Goal: Find specific page/section: Find specific page/section

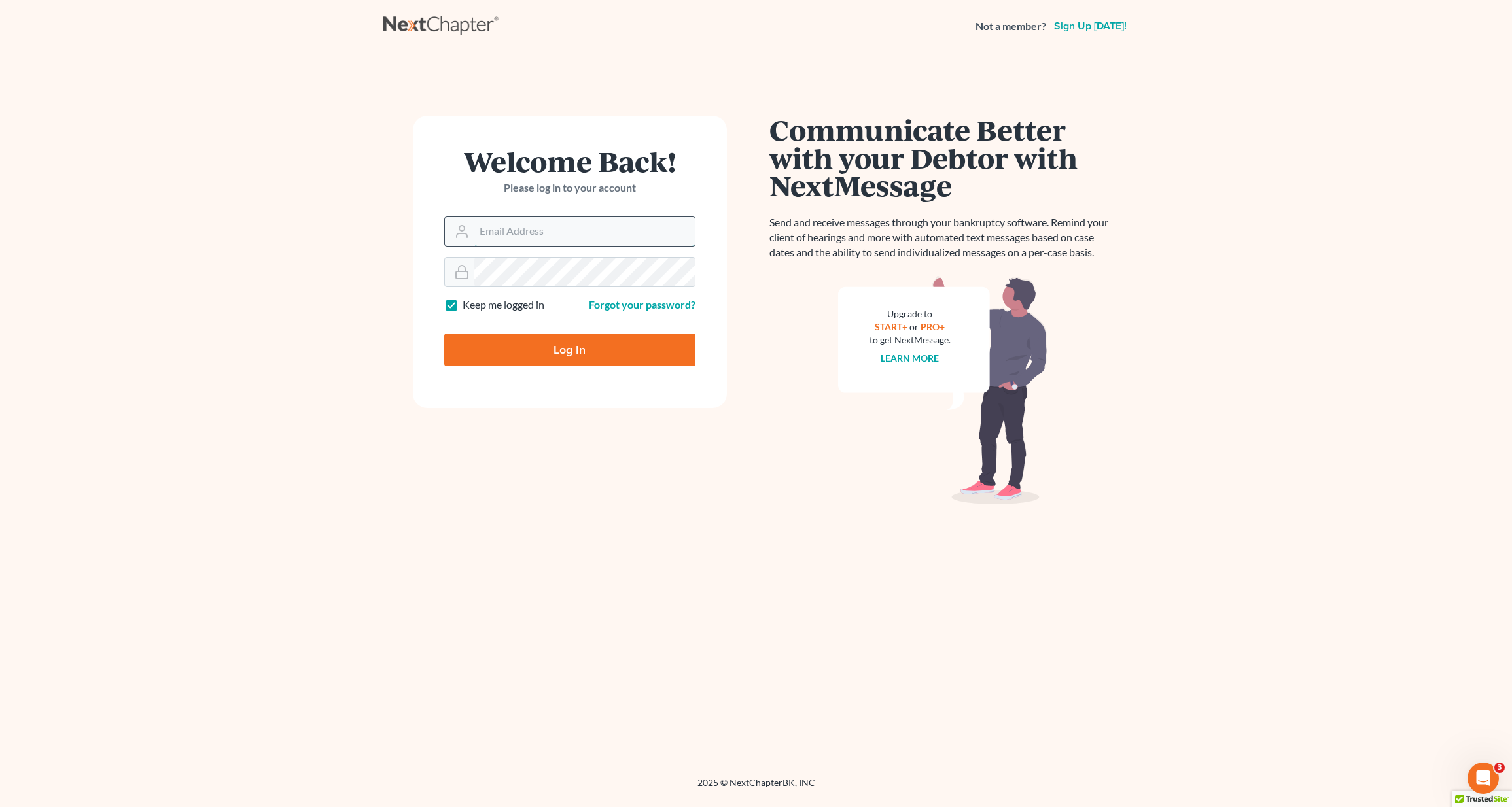
click at [502, 226] on input "Email Address" at bounding box center [584, 231] width 220 height 29
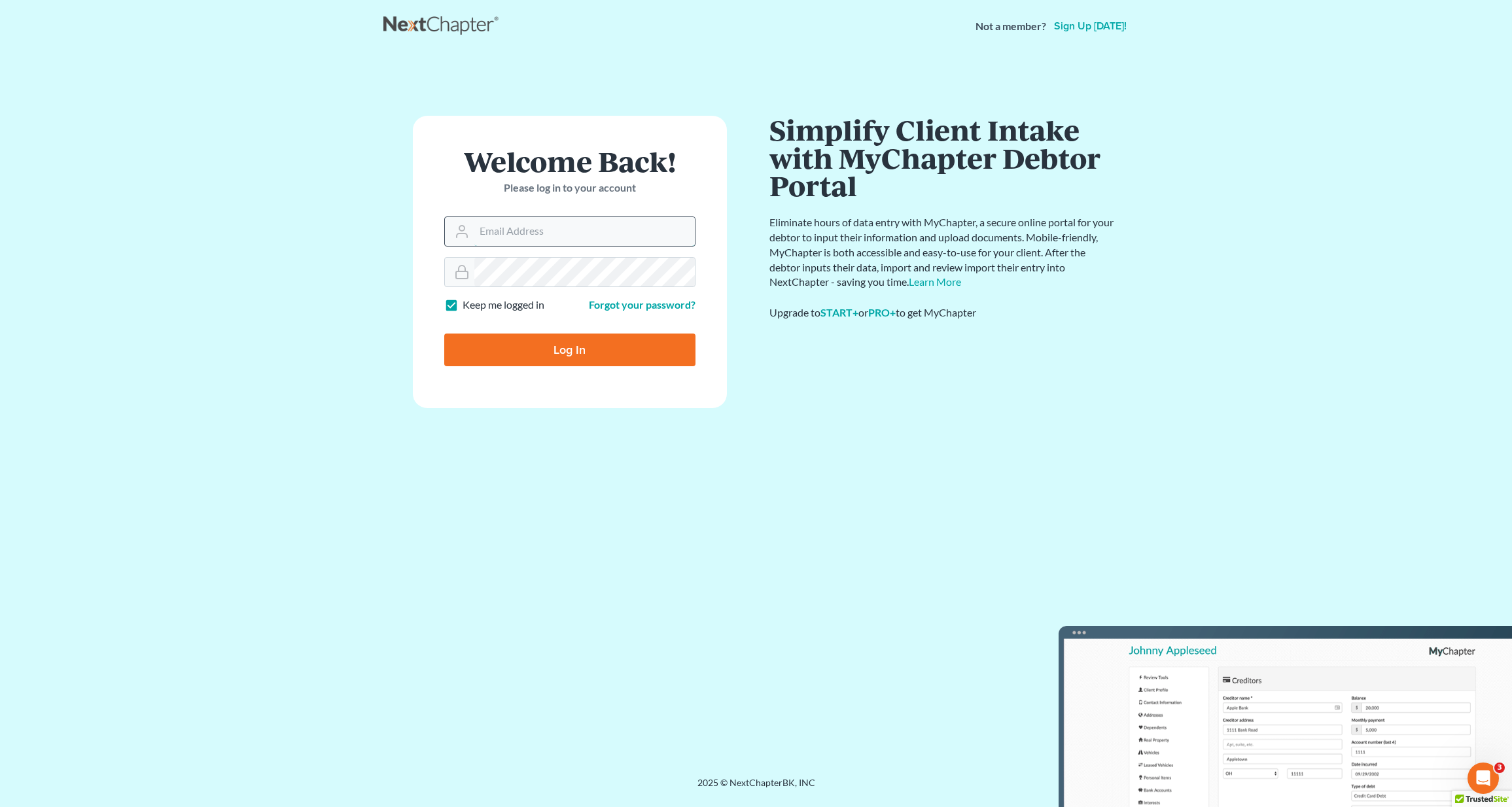
type input "[EMAIL_ADDRESS][DOMAIN_NAME]"
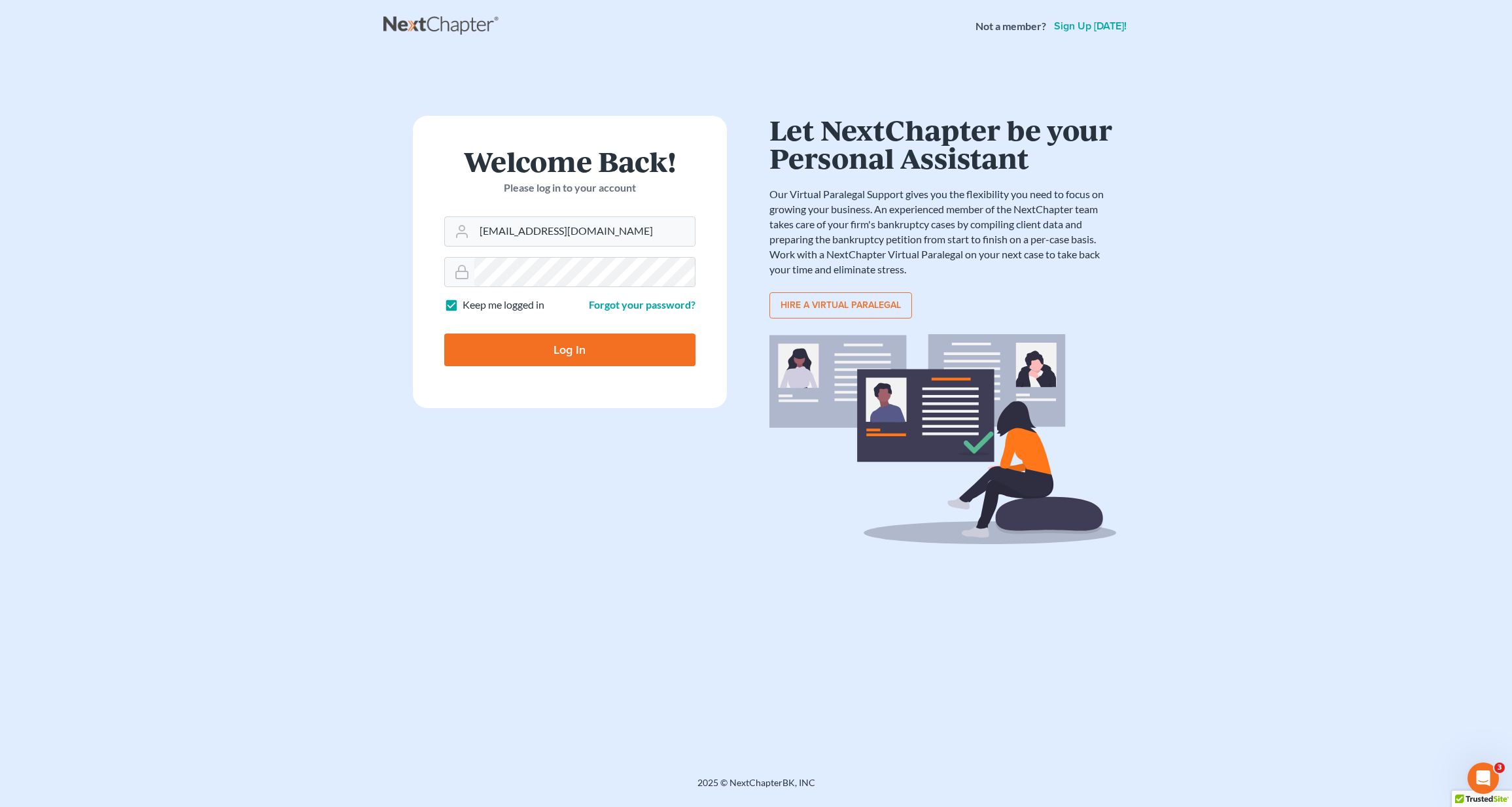
click at [529, 341] on input "Log In" at bounding box center [569, 350] width 251 height 32
type input "Thinking..."
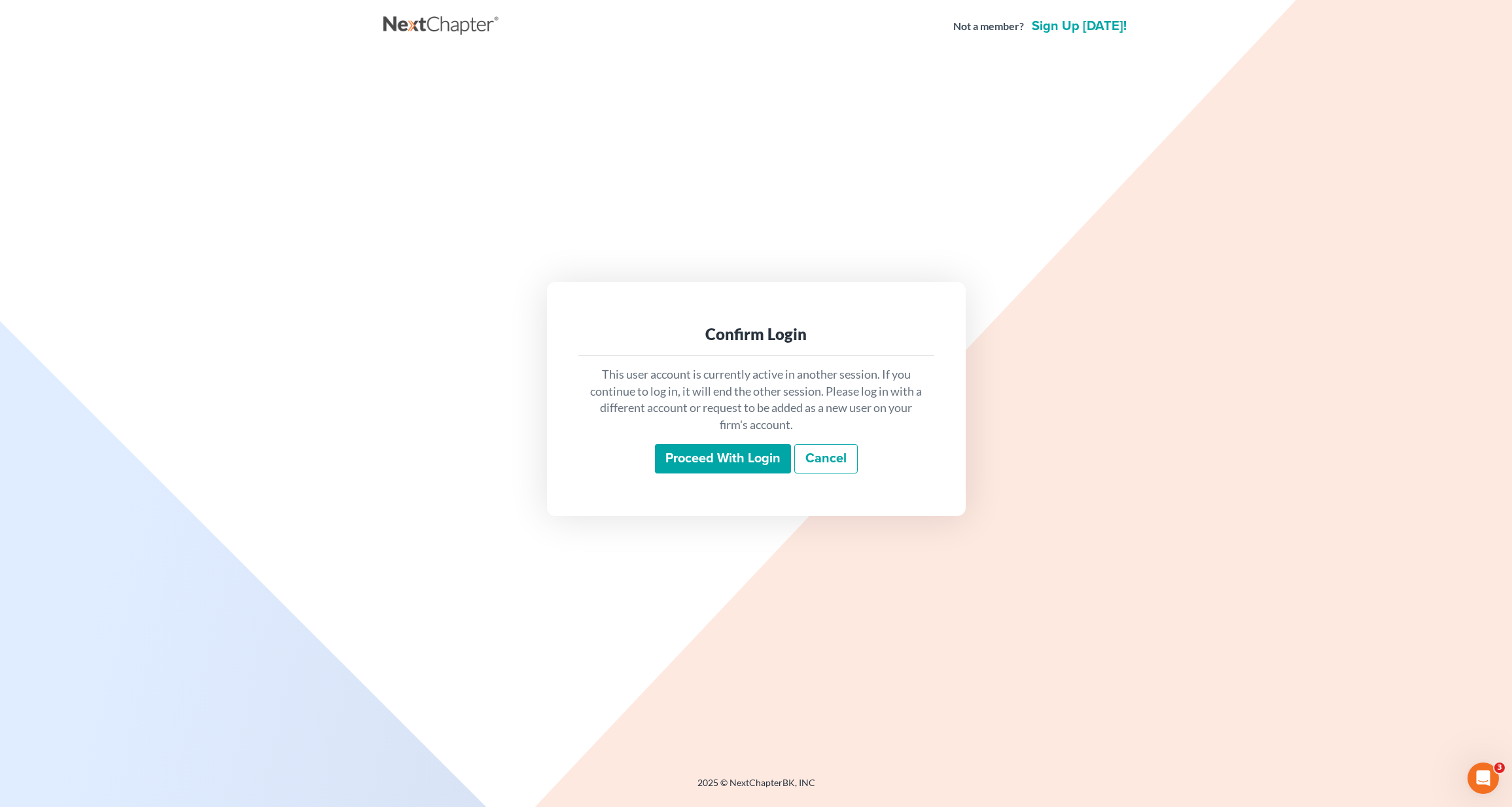
click at [753, 459] on input "Proceed with login" at bounding box center [723, 459] width 136 height 30
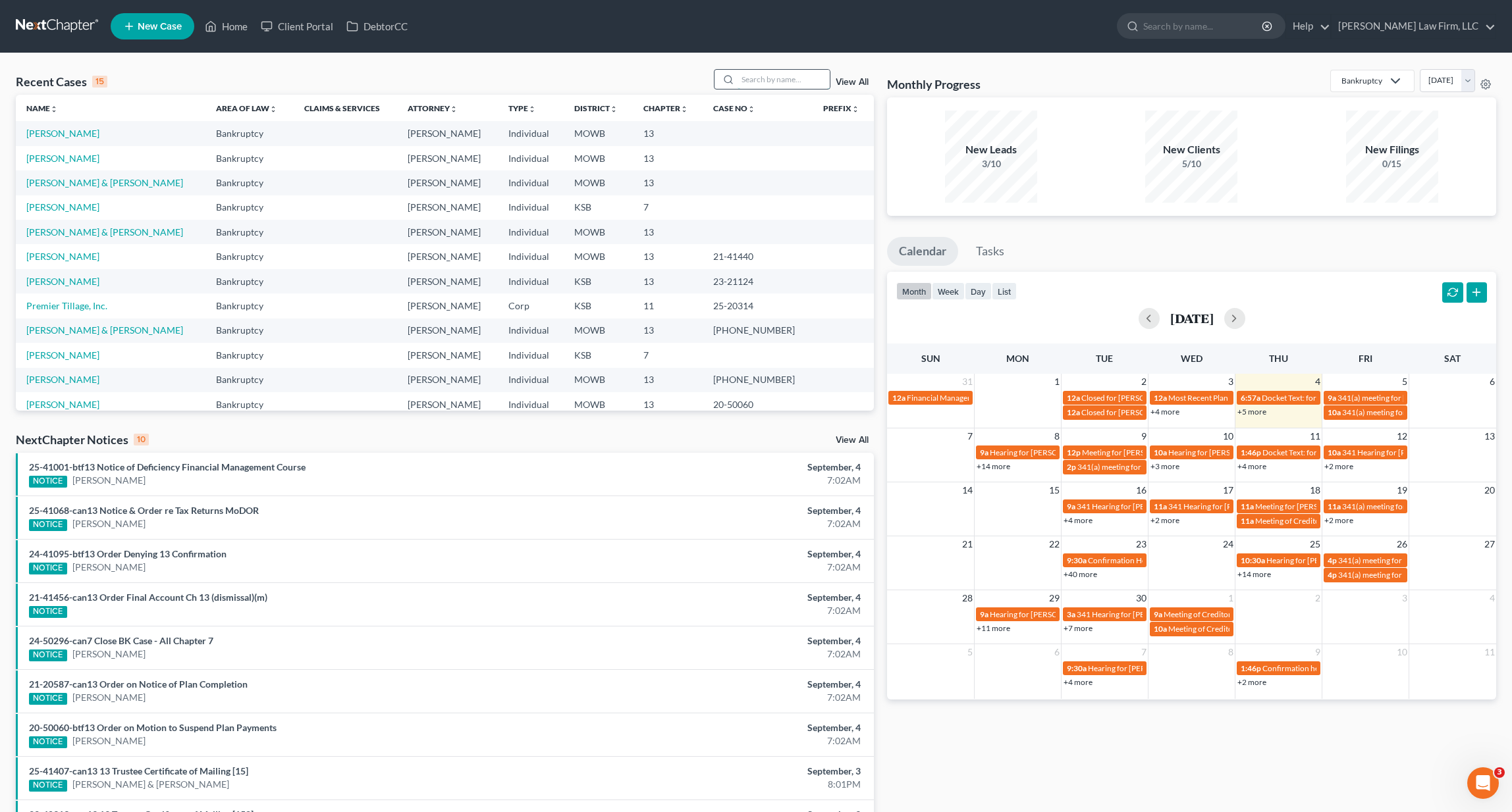
click at [793, 83] on input "search" at bounding box center [784, 79] width 92 height 19
type input "Swindell"
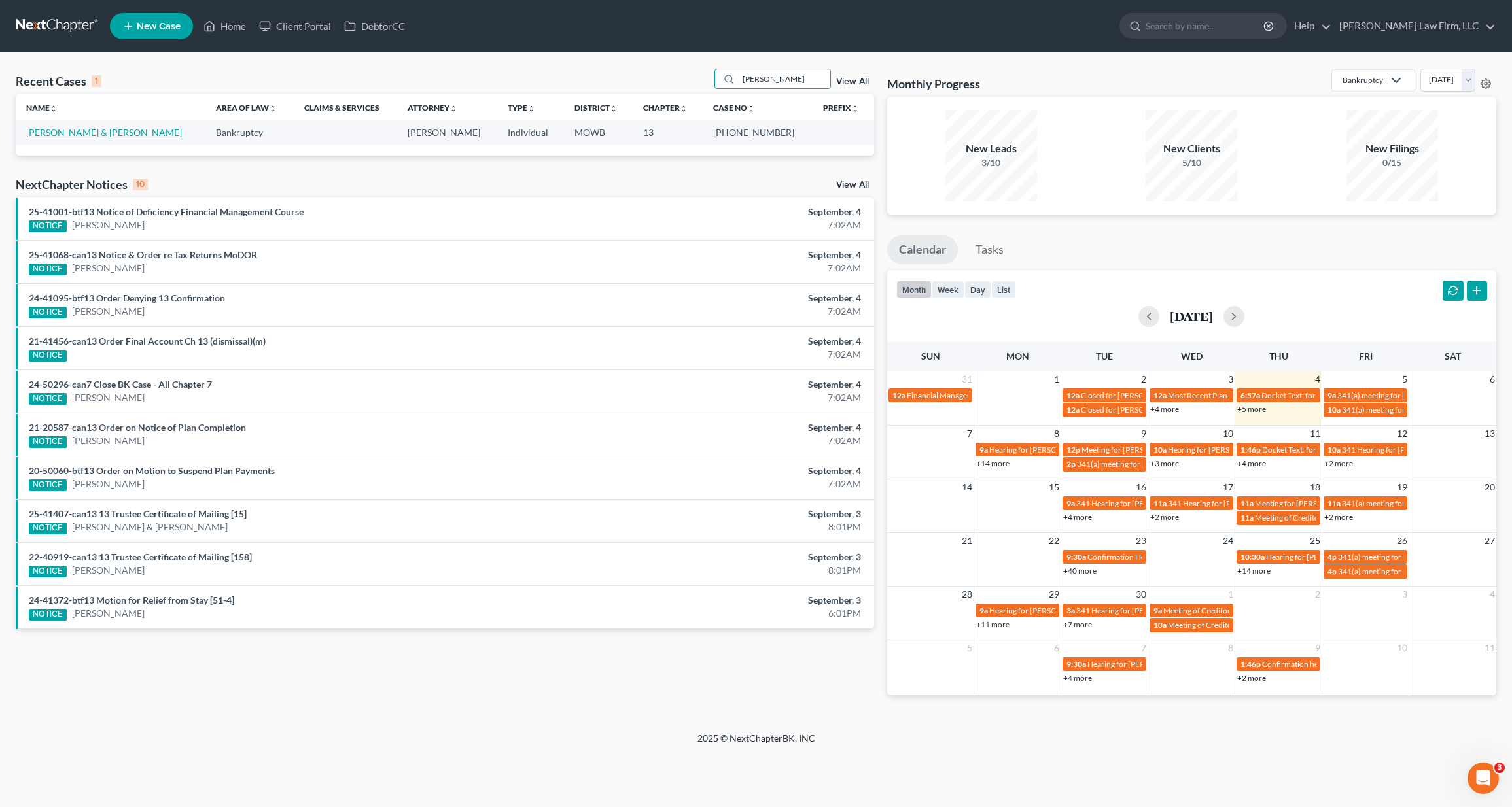
click at [76, 132] on link "Swindell, Marcus & Teri" at bounding box center [103, 132] width 156 height 11
select select "4"
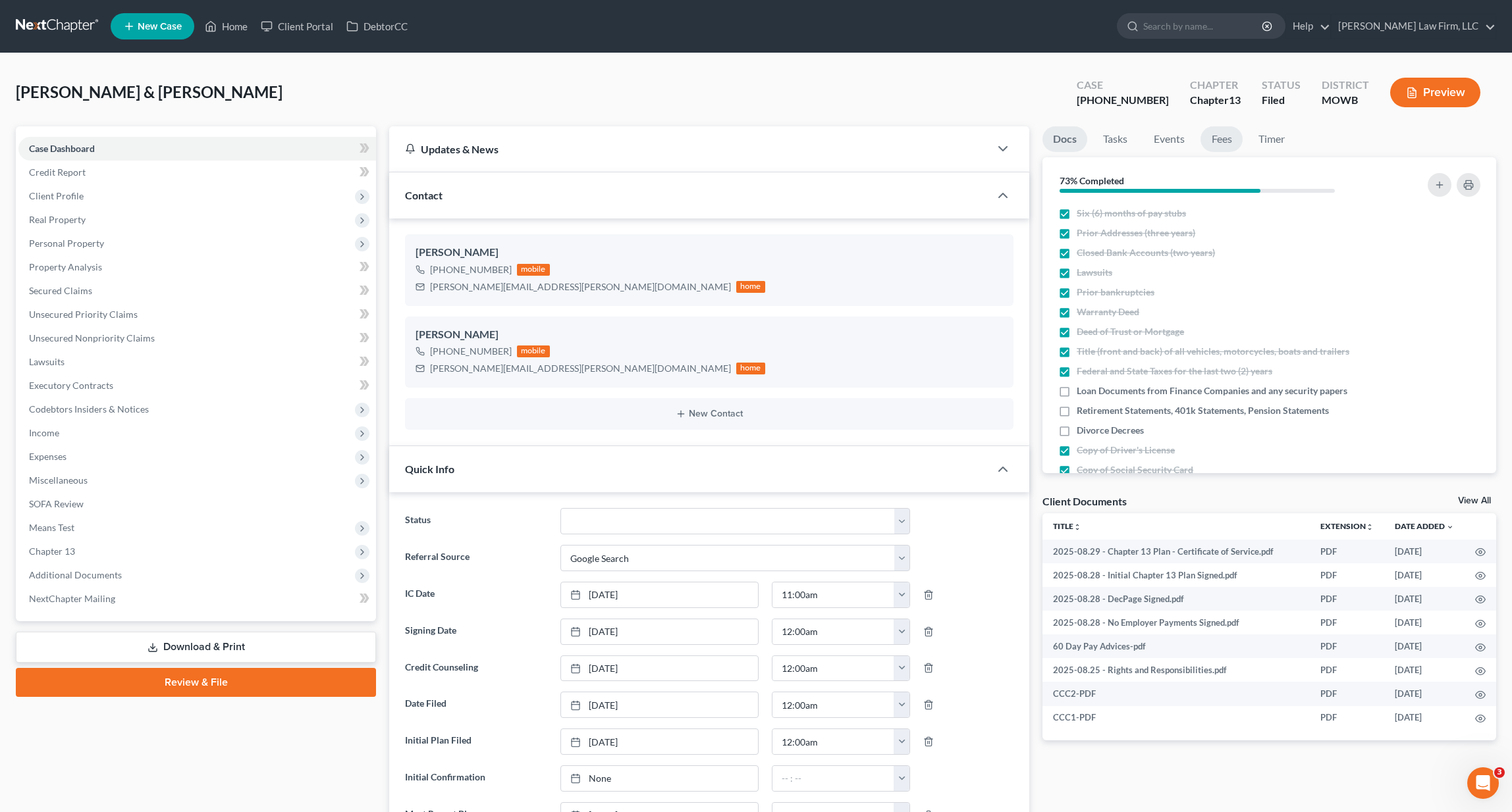
click at [1224, 143] on link "Fees" at bounding box center [1221, 139] width 42 height 26
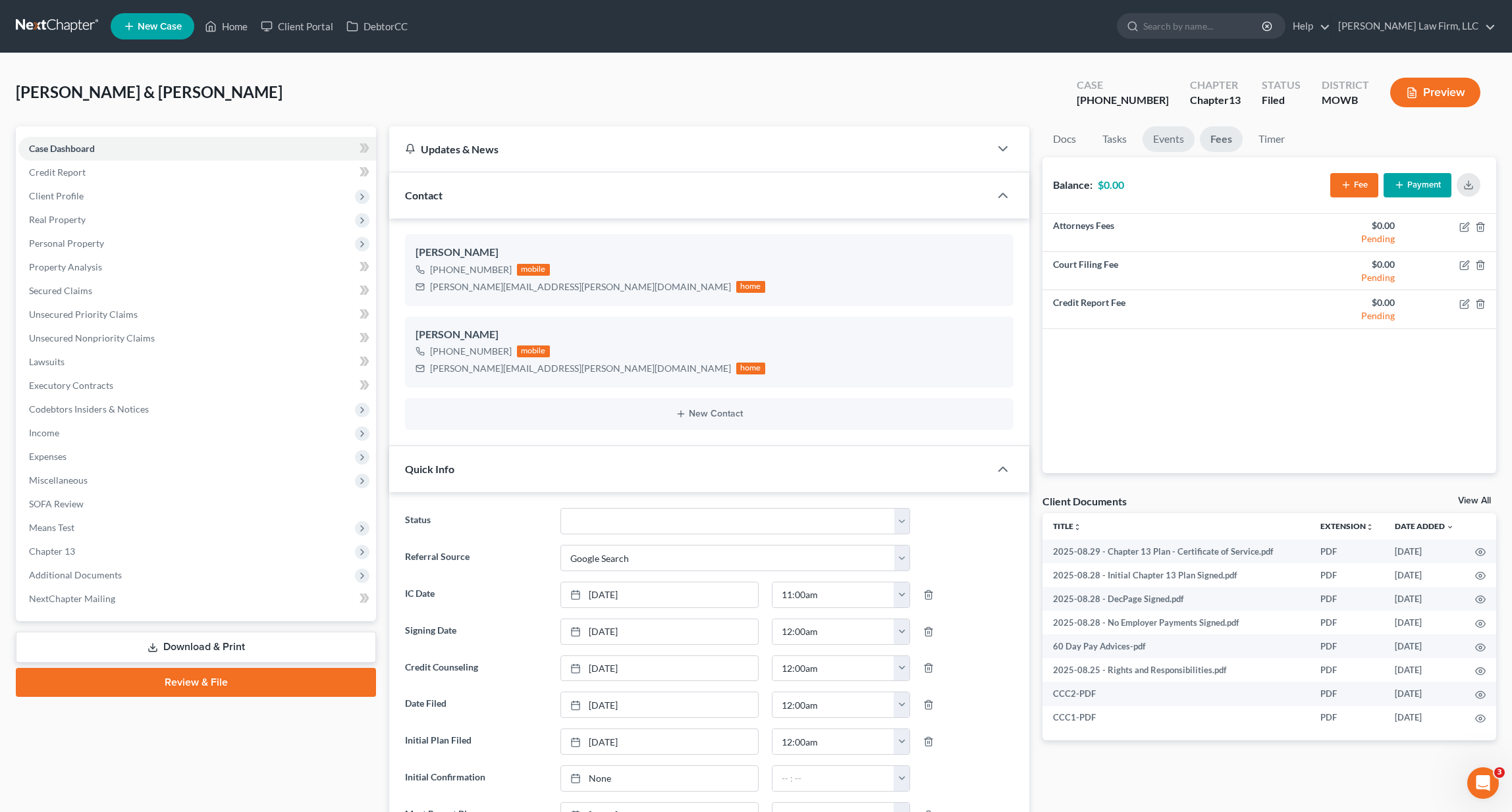
click at [1171, 143] on link "Events" at bounding box center [1169, 139] width 52 height 26
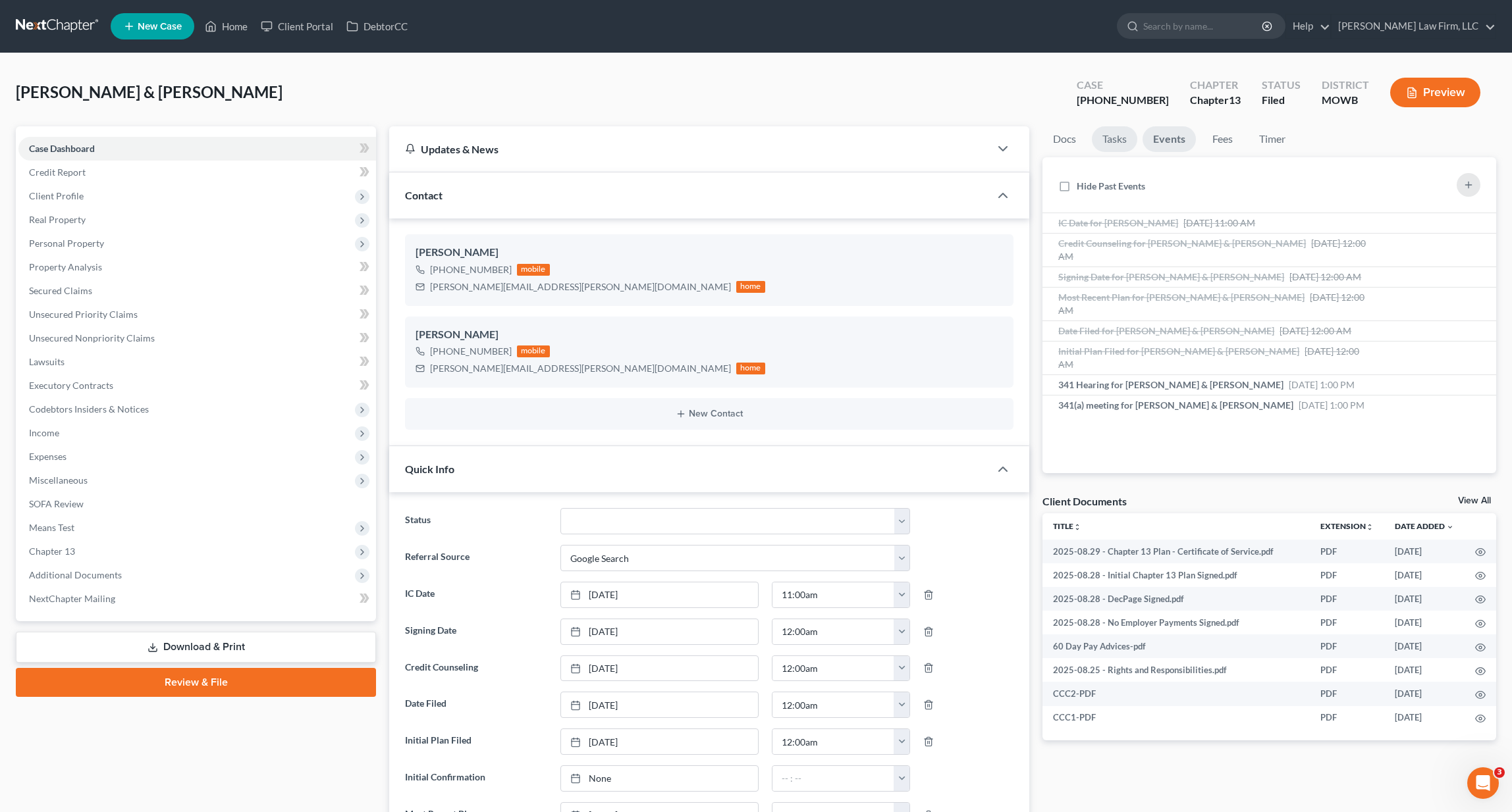
click at [1124, 146] on link "Tasks" at bounding box center [1114, 139] width 45 height 26
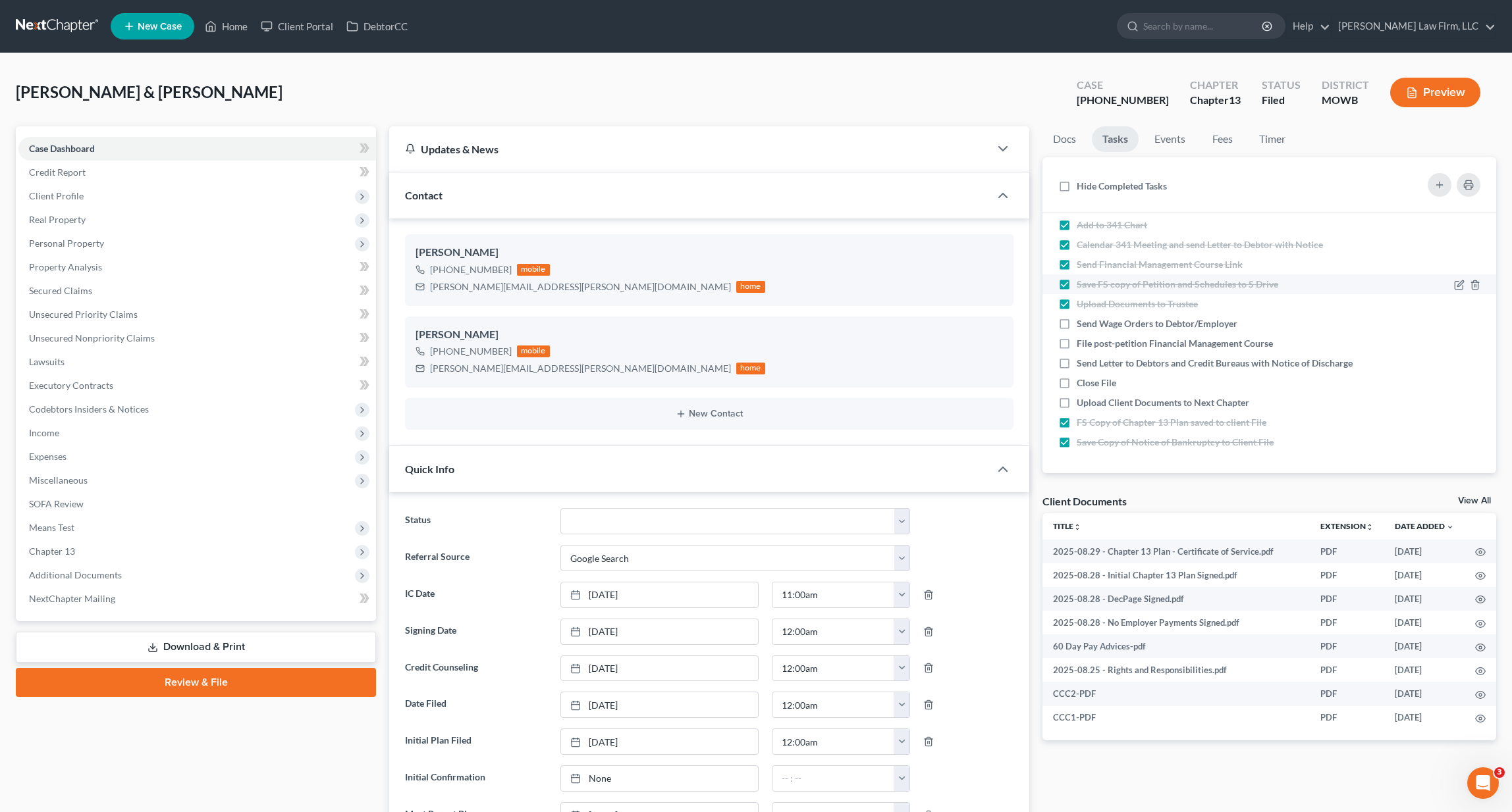
scroll to position [377, 0]
click at [1267, 141] on link "Timer" at bounding box center [1272, 139] width 48 height 26
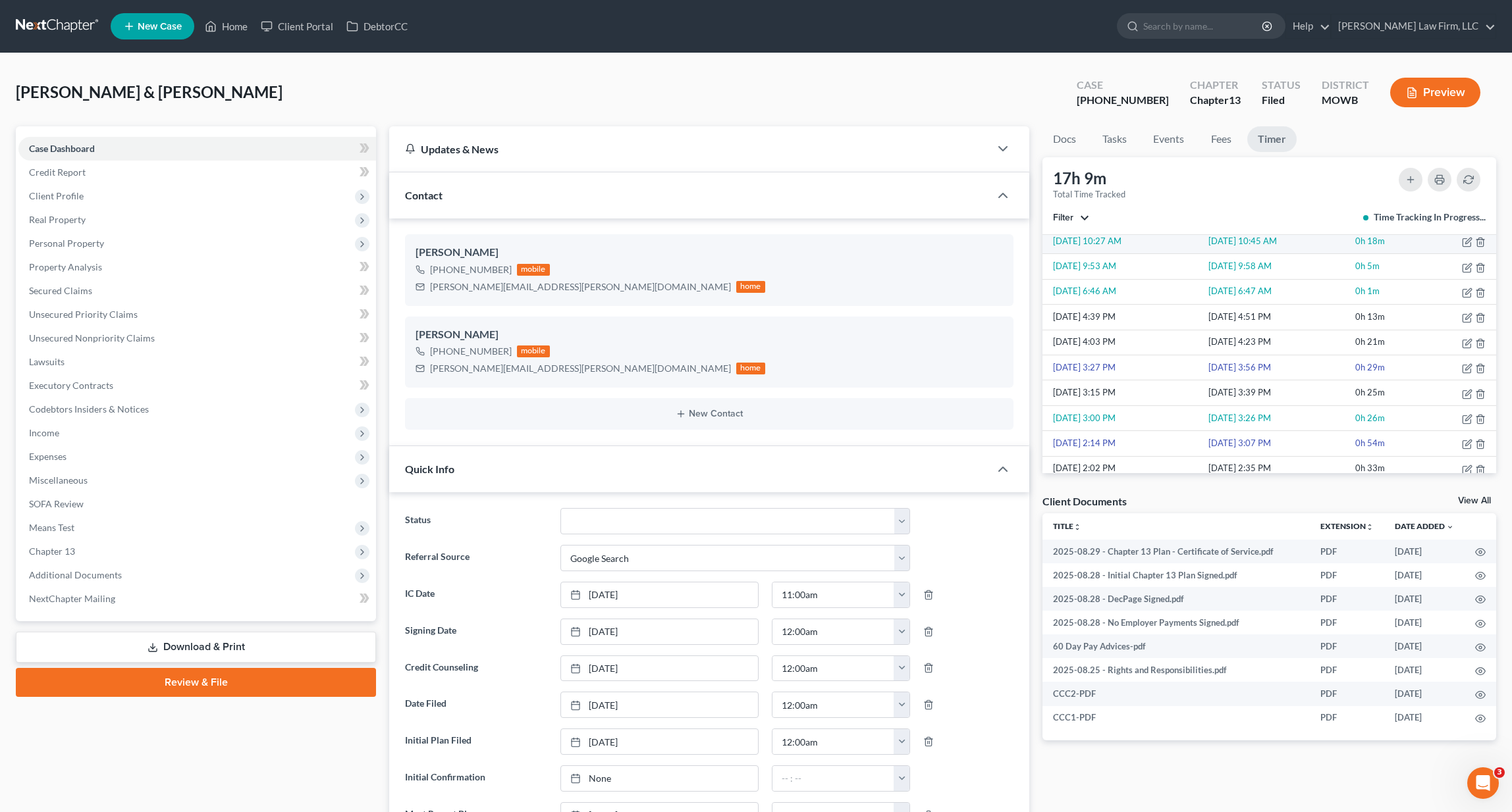
scroll to position [181, 0]
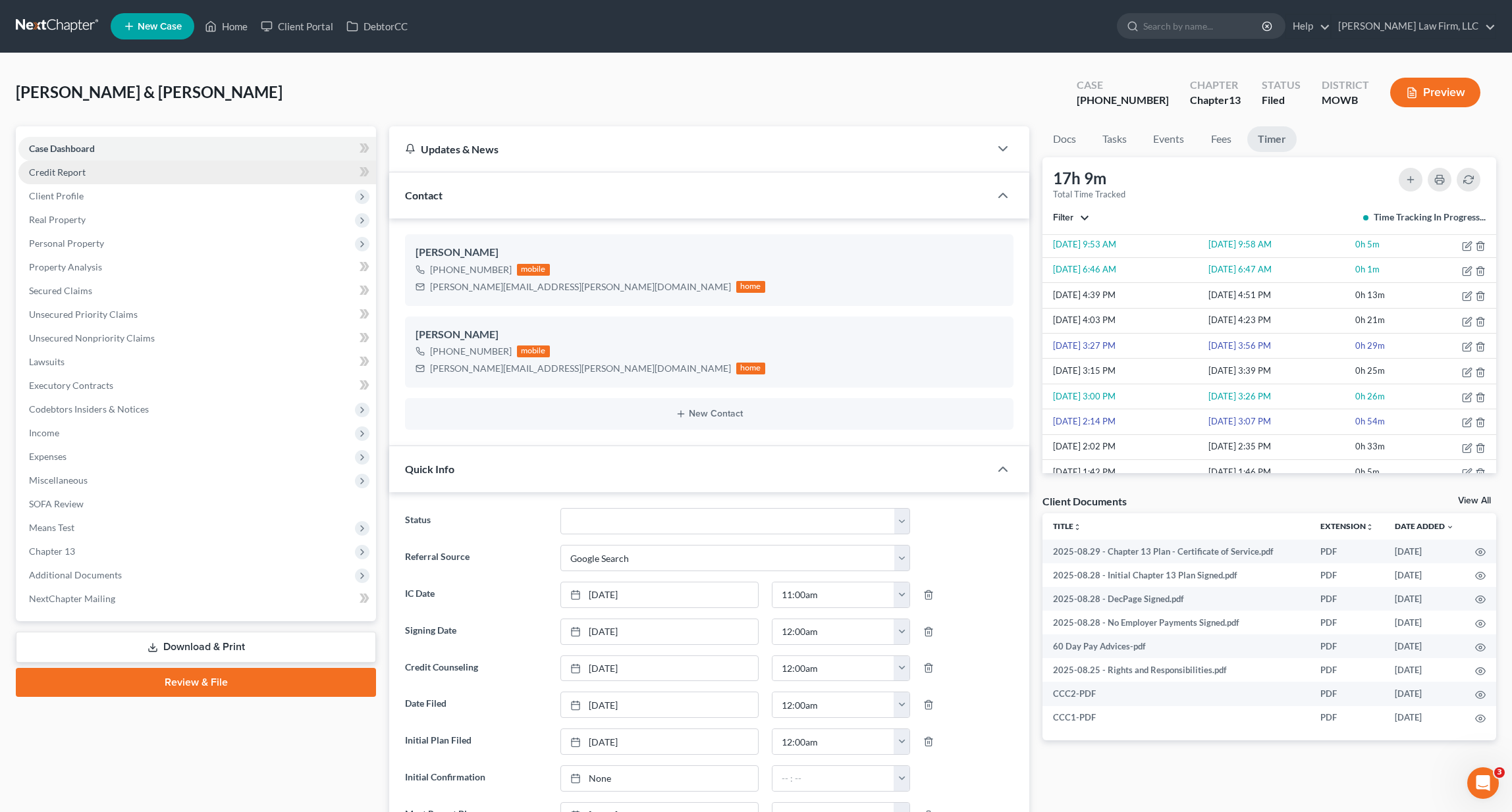
click at [114, 171] on link "Credit Report" at bounding box center [197, 172] width 358 height 24
